Goal: Navigation & Orientation: Go to known website

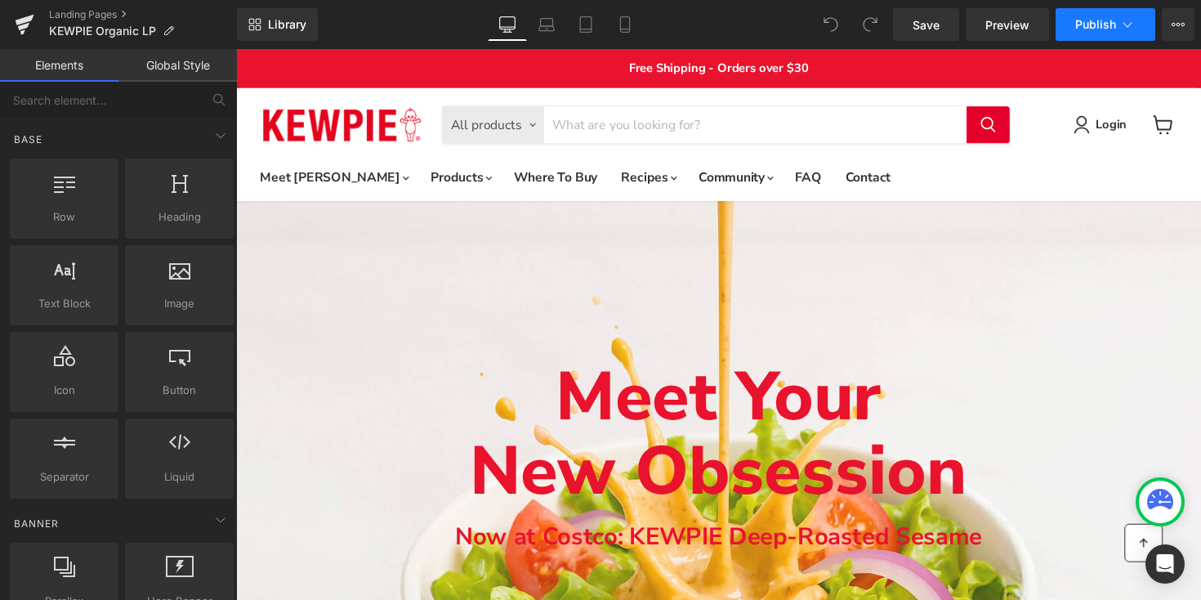
click at [1133, 26] on icon at bounding box center [1128, 24] width 16 height 16
